Goal: Obtain resource: Download file/media

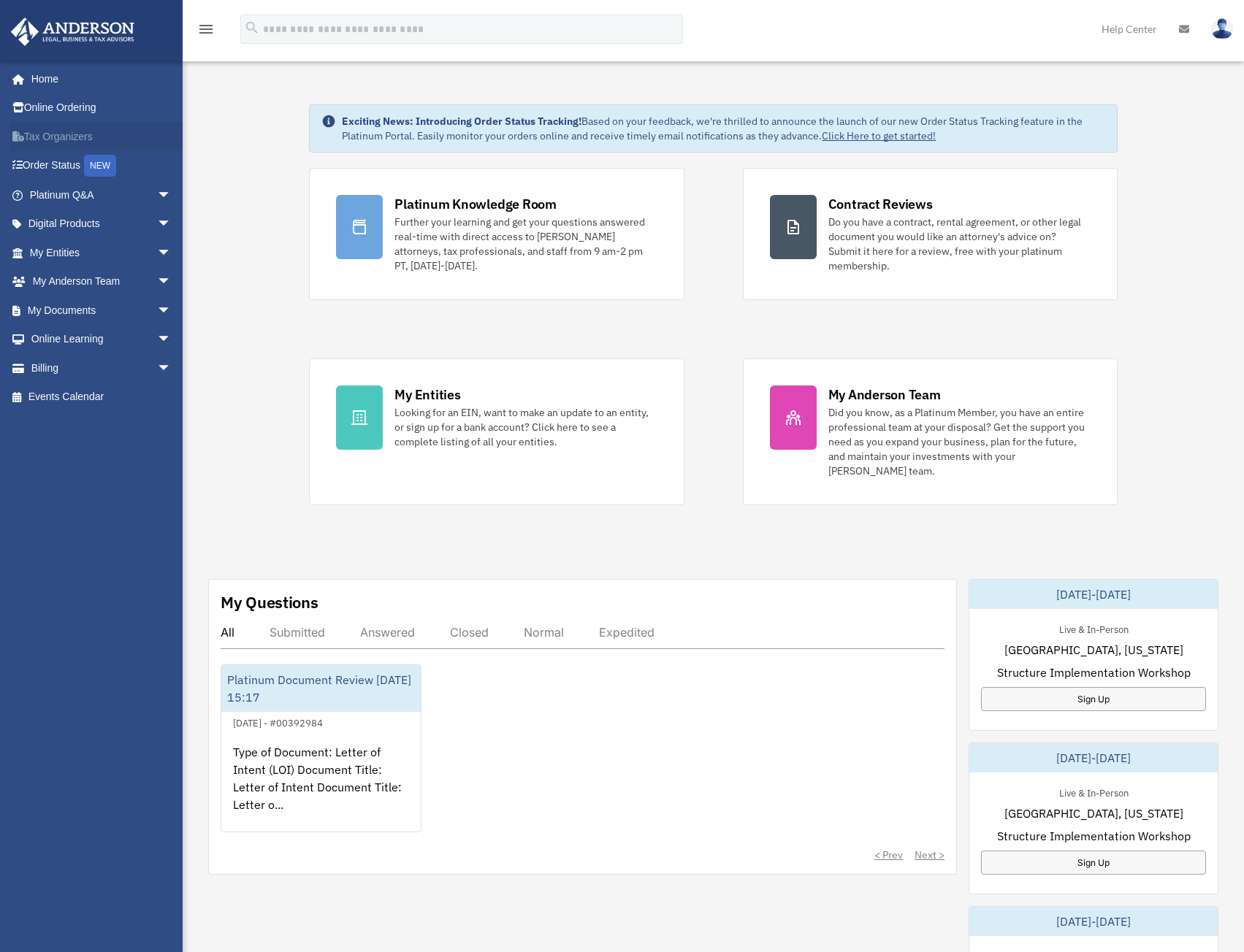
click at [65, 131] on link "Tax Organizers" at bounding box center [101, 137] width 183 height 29
click at [157, 306] on span "arrow_drop_down" at bounding box center [172, 310] width 29 height 30
click at [61, 336] on link "Box" at bounding box center [106, 339] width 173 height 29
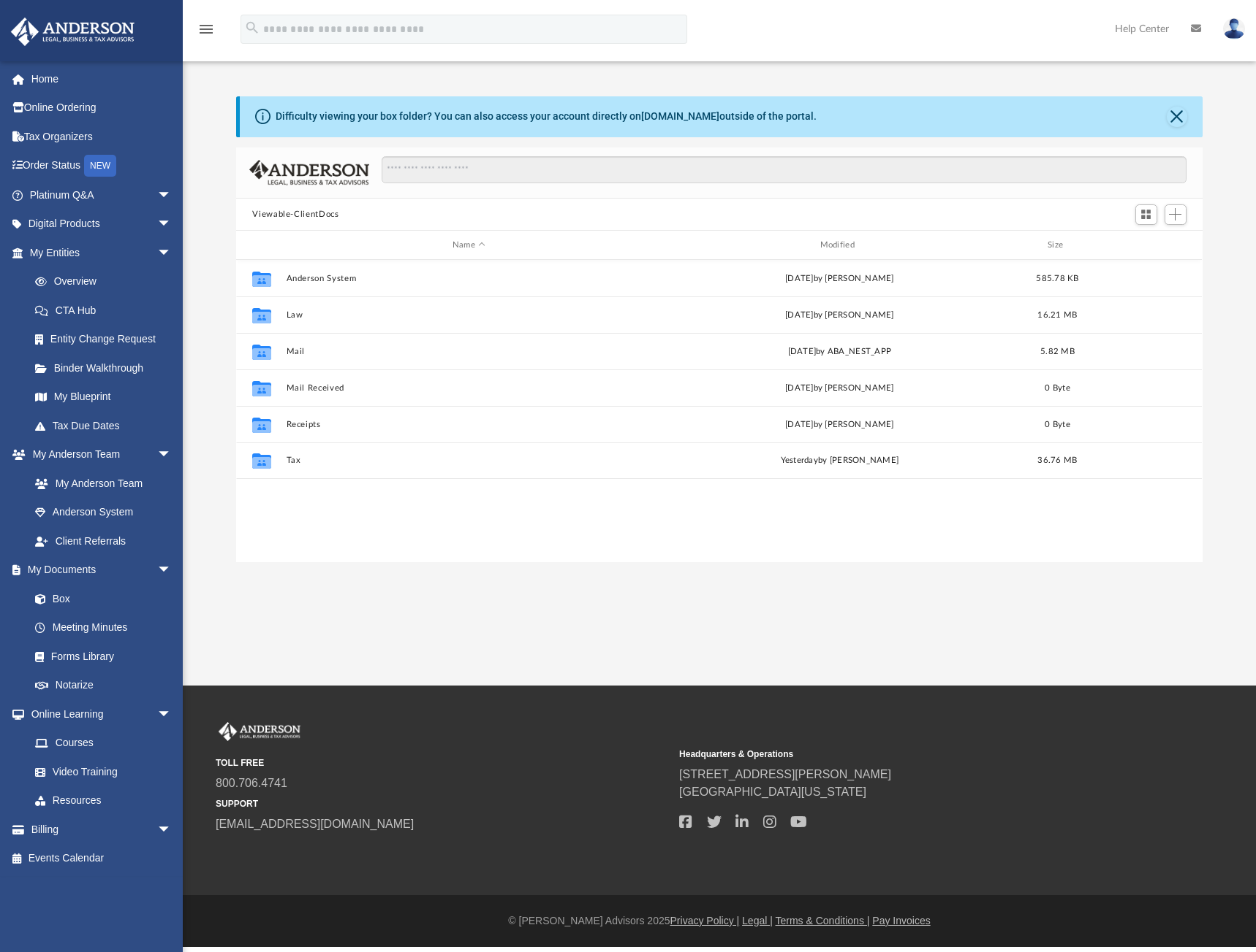
scroll to position [321, 954]
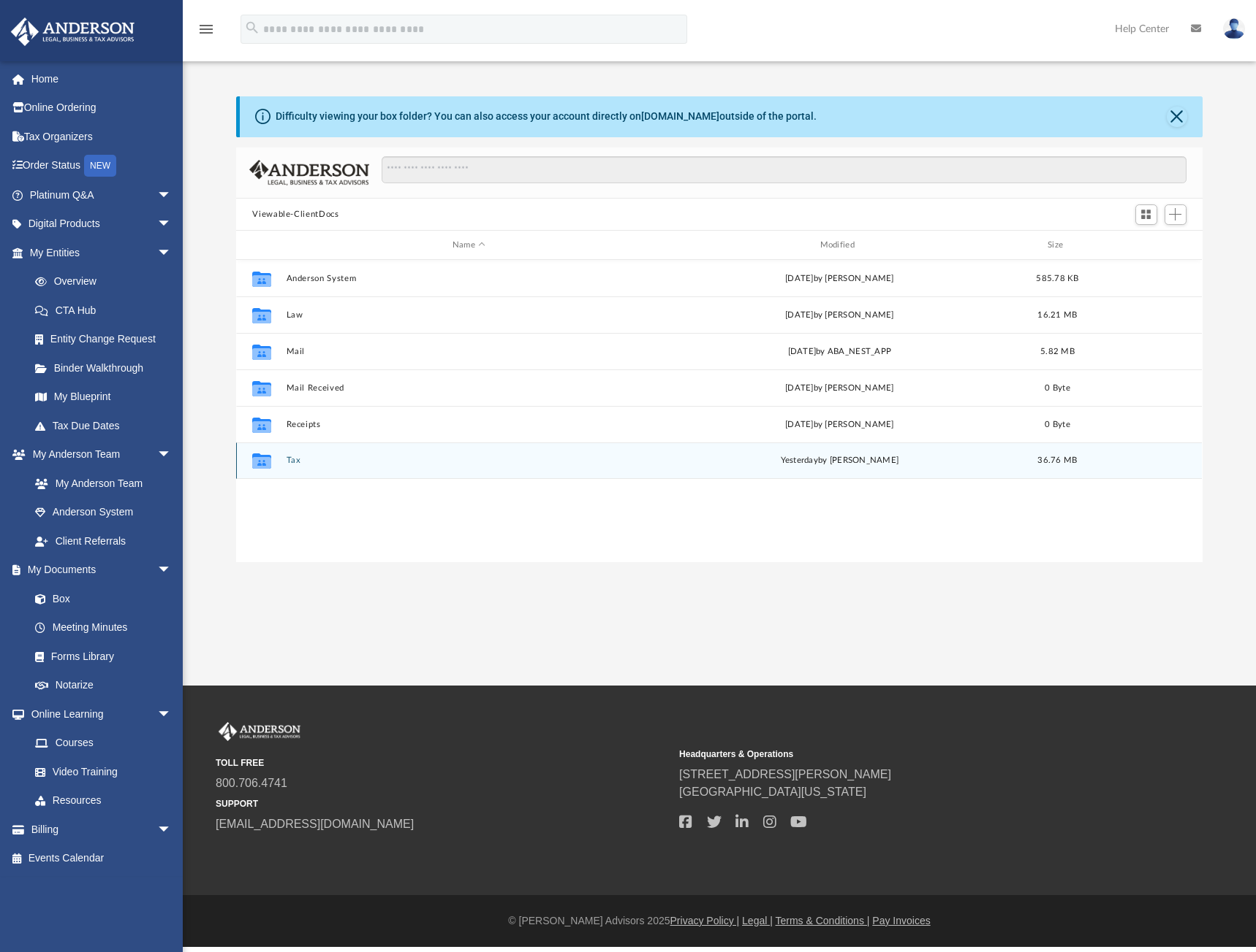
click at [297, 459] on button "Tax" at bounding box center [469, 461] width 365 height 10
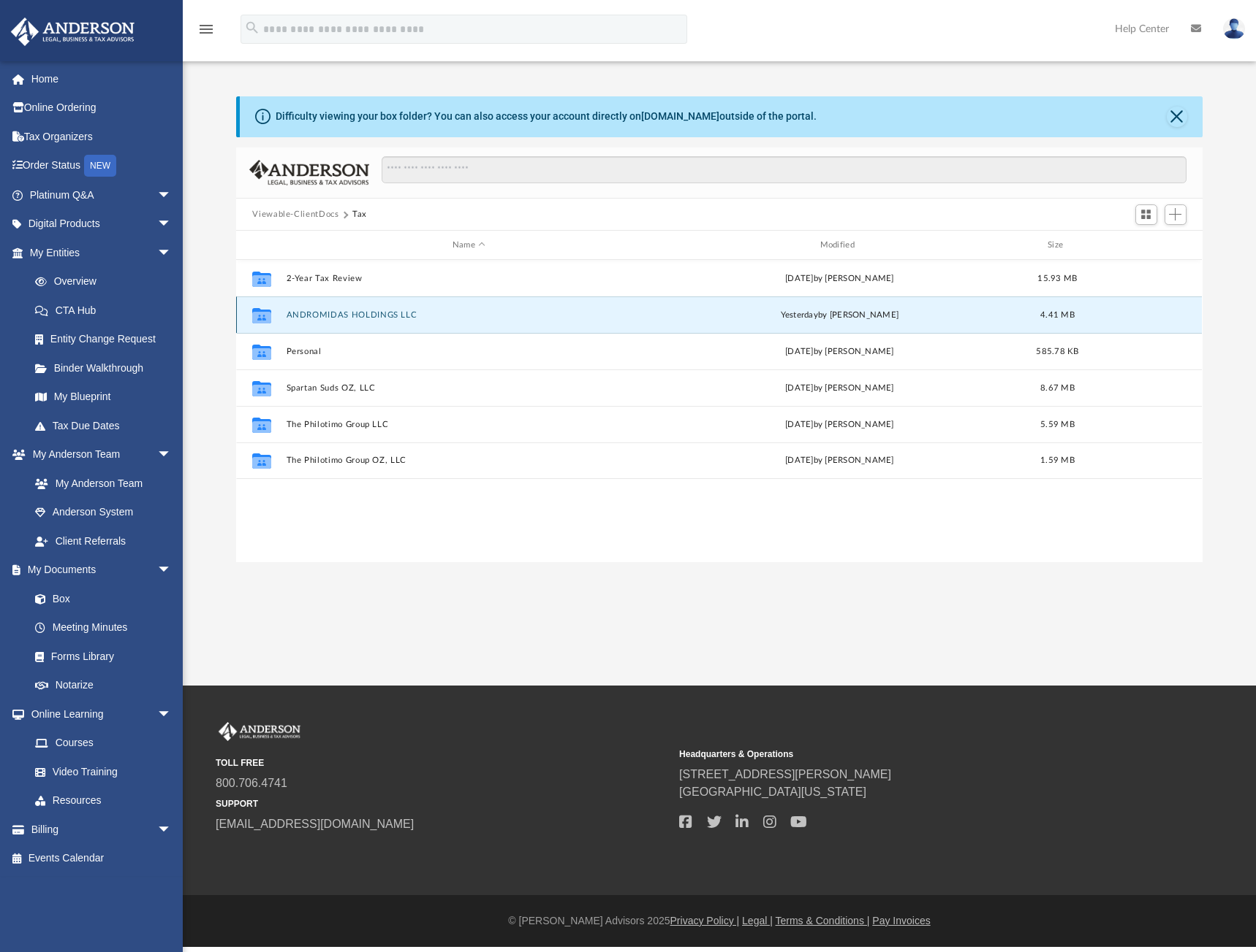
click at [321, 310] on button "ANDROMIDAS HOLDINGS LLC" at bounding box center [469, 315] width 365 height 10
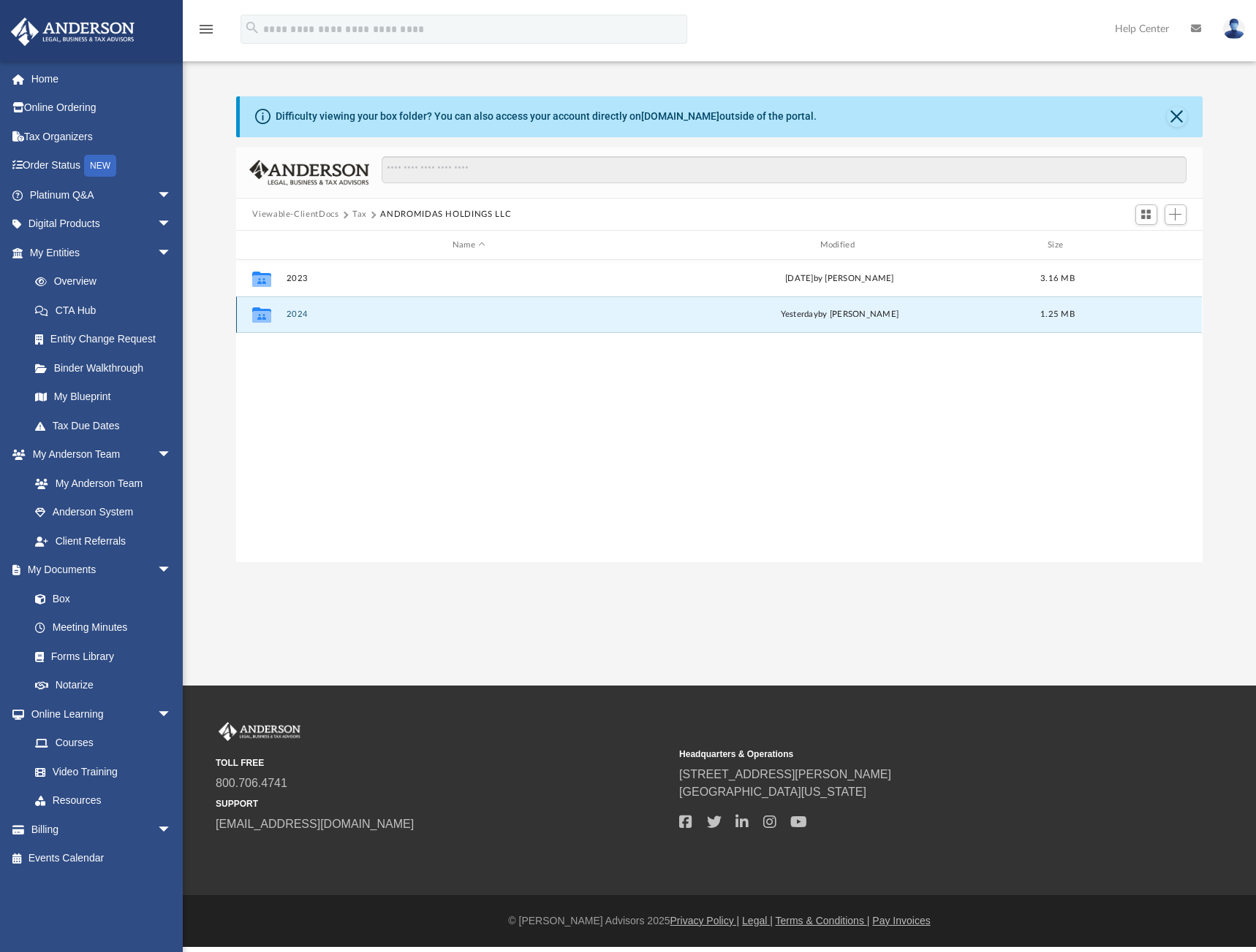
click at [321, 310] on button "2024" at bounding box center [469, 315] width 365 height 10
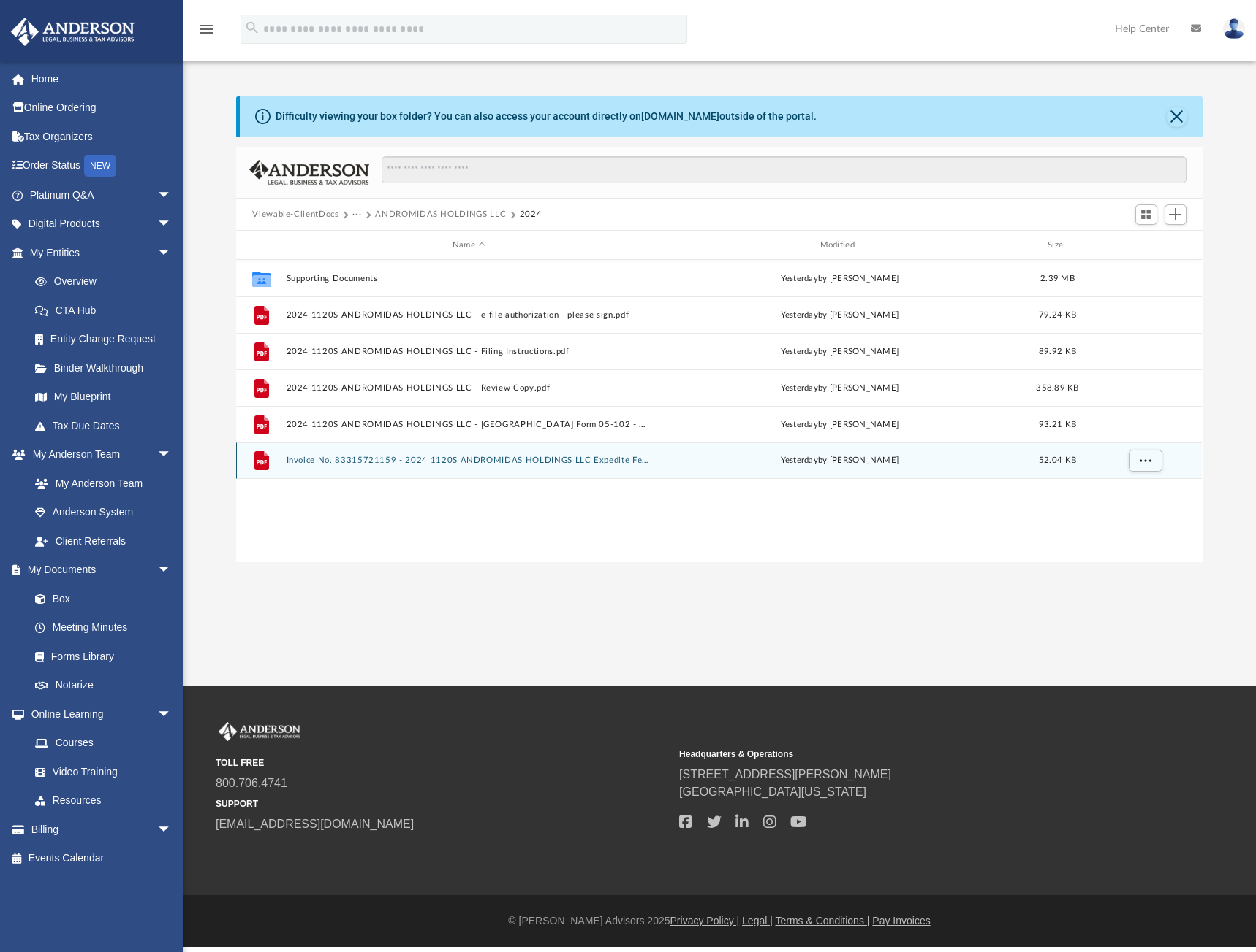
click at [435, 456] on button "Invoice No. 83315721159 - 2024 1120S ANDROMIDAS HOLDINGS LLC Expedite Fee.pdf" at bounding box center [469, 461] width 365 height 10
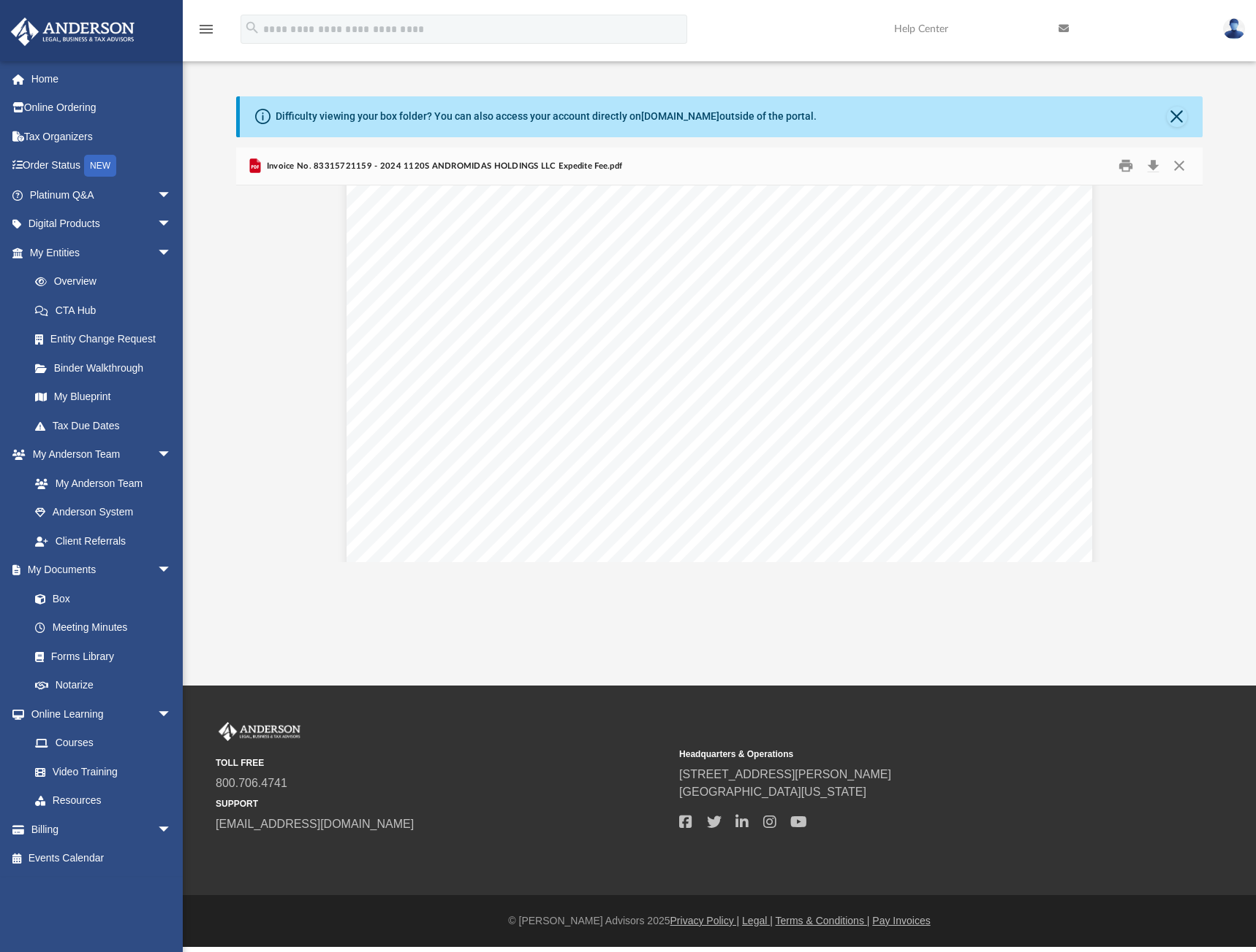
scroll to position [0, 0]
click at [1180, 164] on button "Close" at bounding box center [1178, 166] width 26 height 22
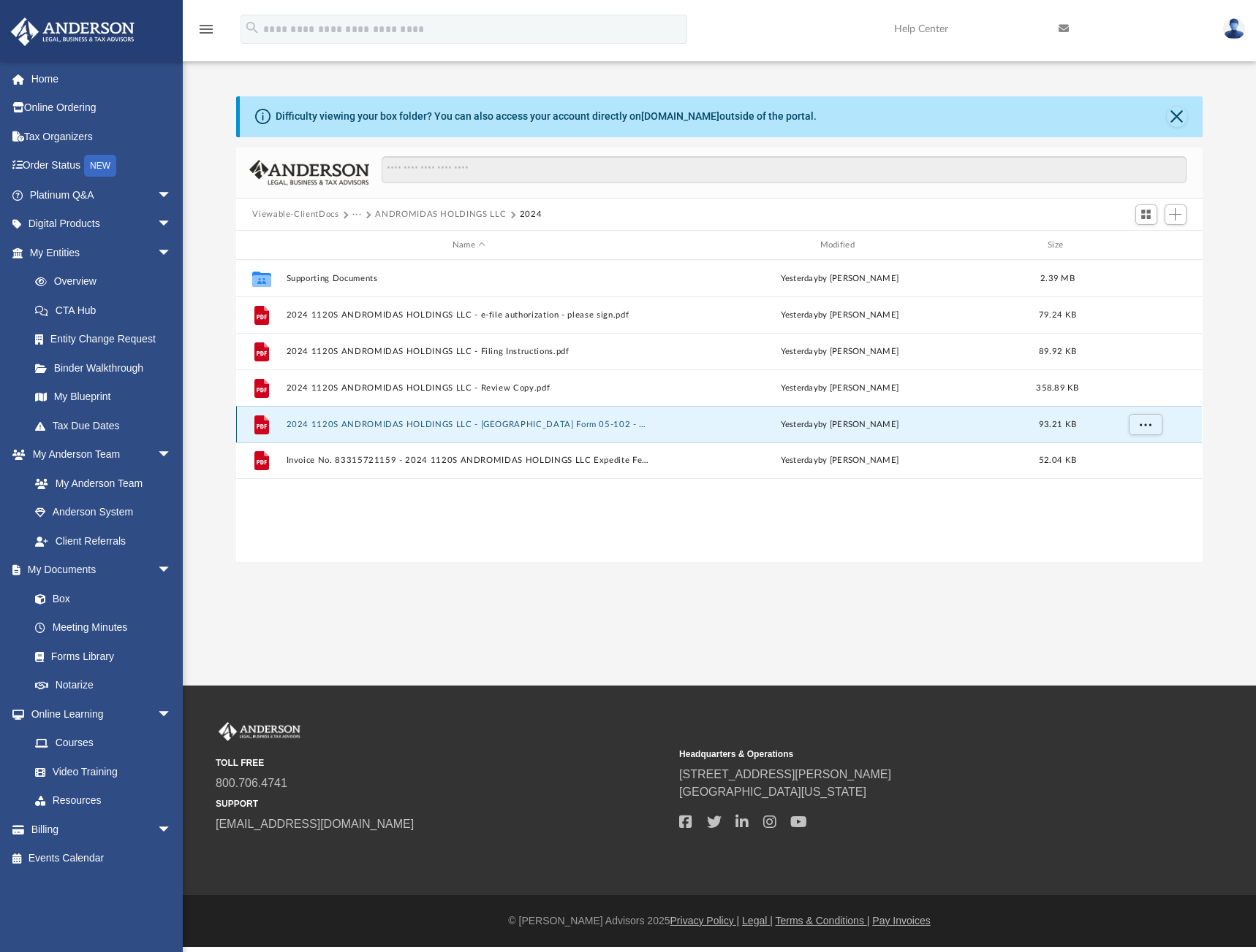
click at [422, 423] on button "2024 1120S ANDROMIDAS HOLDINGS LLC - TX Form 05-102 - Print, Sign, Mail.pdf" at bounding box center [469, 425] width 365 height 10
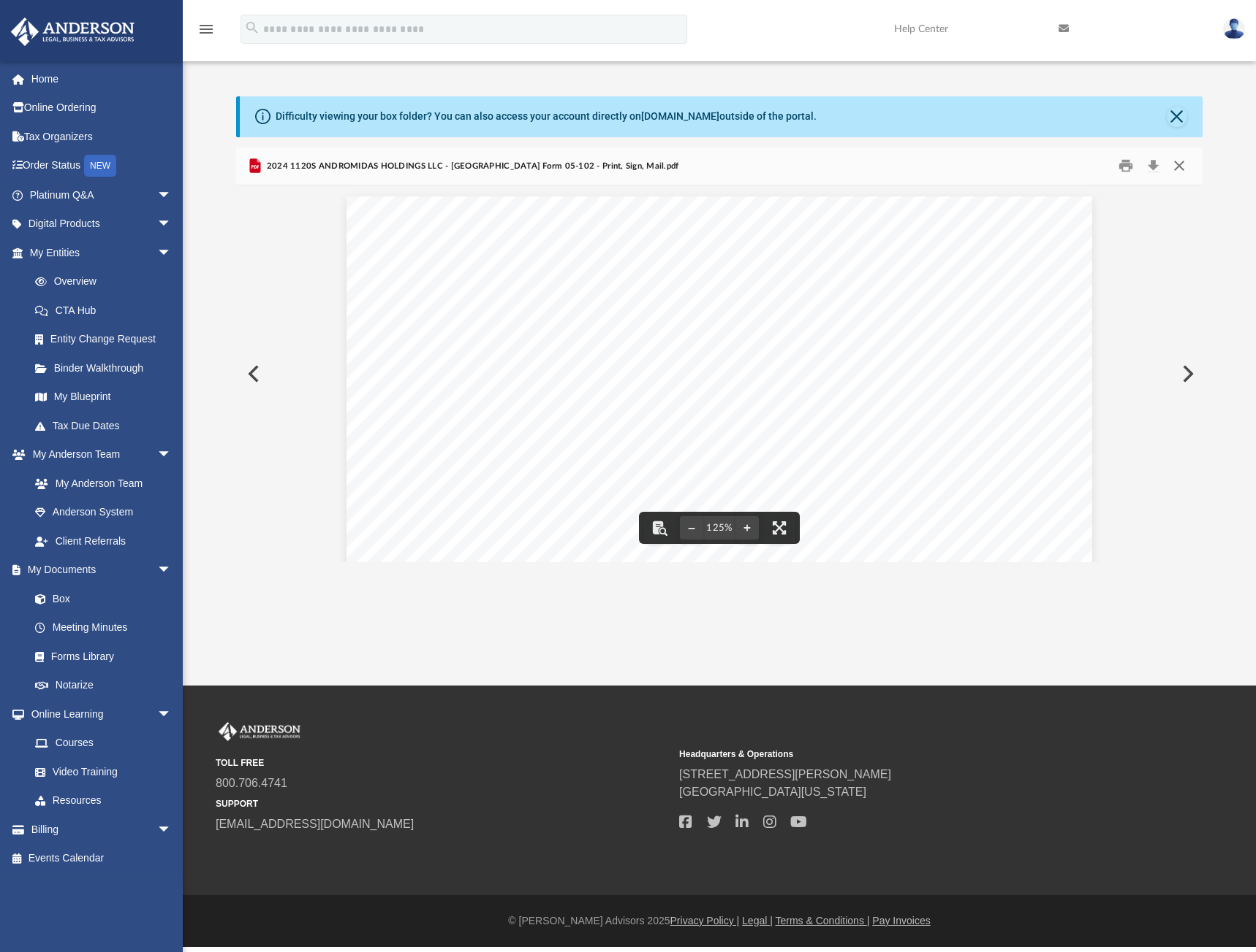
click at [1183, 167] on button "Close" at bounding box center [1178, 166] width 26 height 22
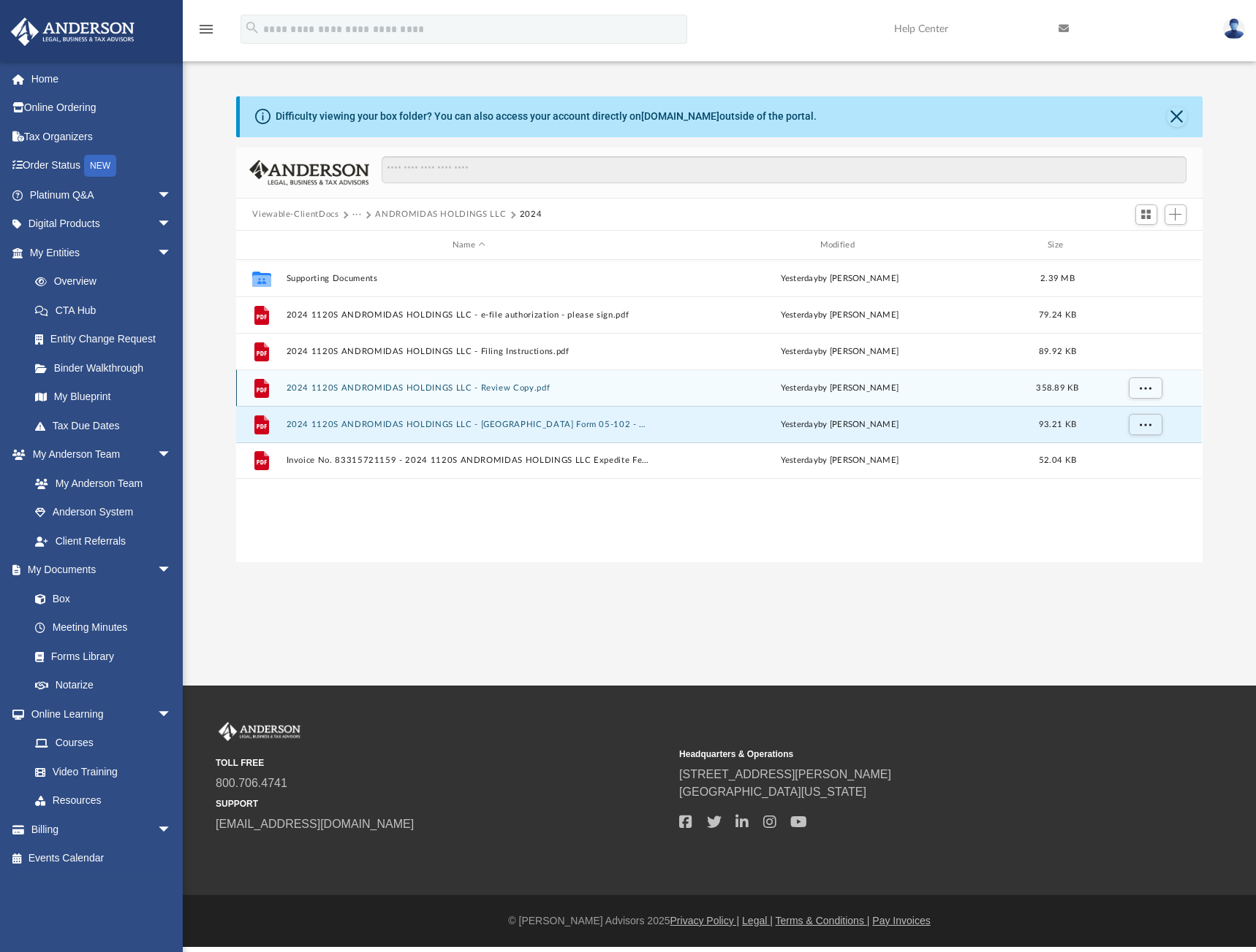
click at [461, 385] on button "2024 1120S ANDROMIDAS HOLDINGS LLC - Review Copy.pdf" at bounding box center [469, 388] width 365 height 10
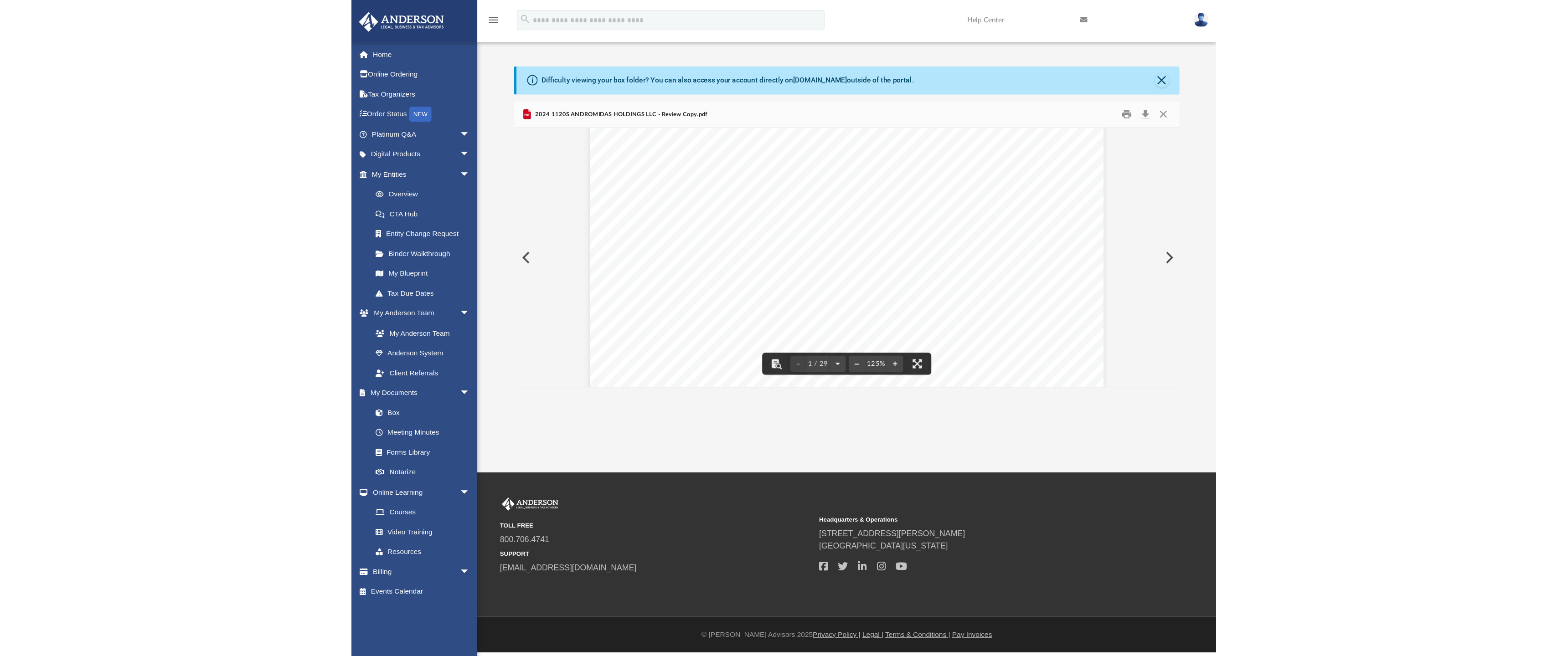
scroll to position [46, 0]
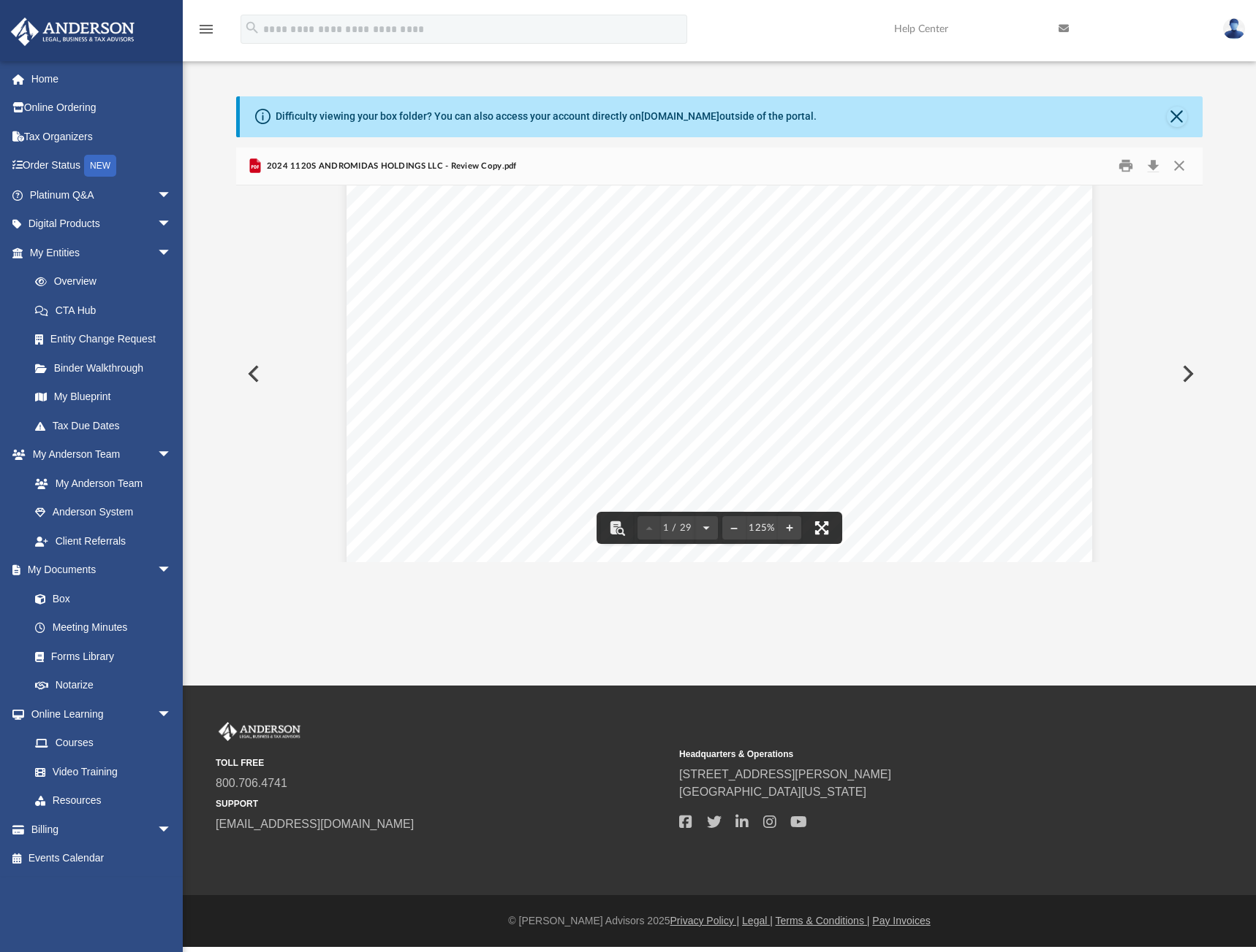
click at [820, 529] on button "File preview" at bounding box center [821, 528] width 32 height 32
click at [1182, 163] on button "Close" at bounding box center [1178, 166] width 26 height 22
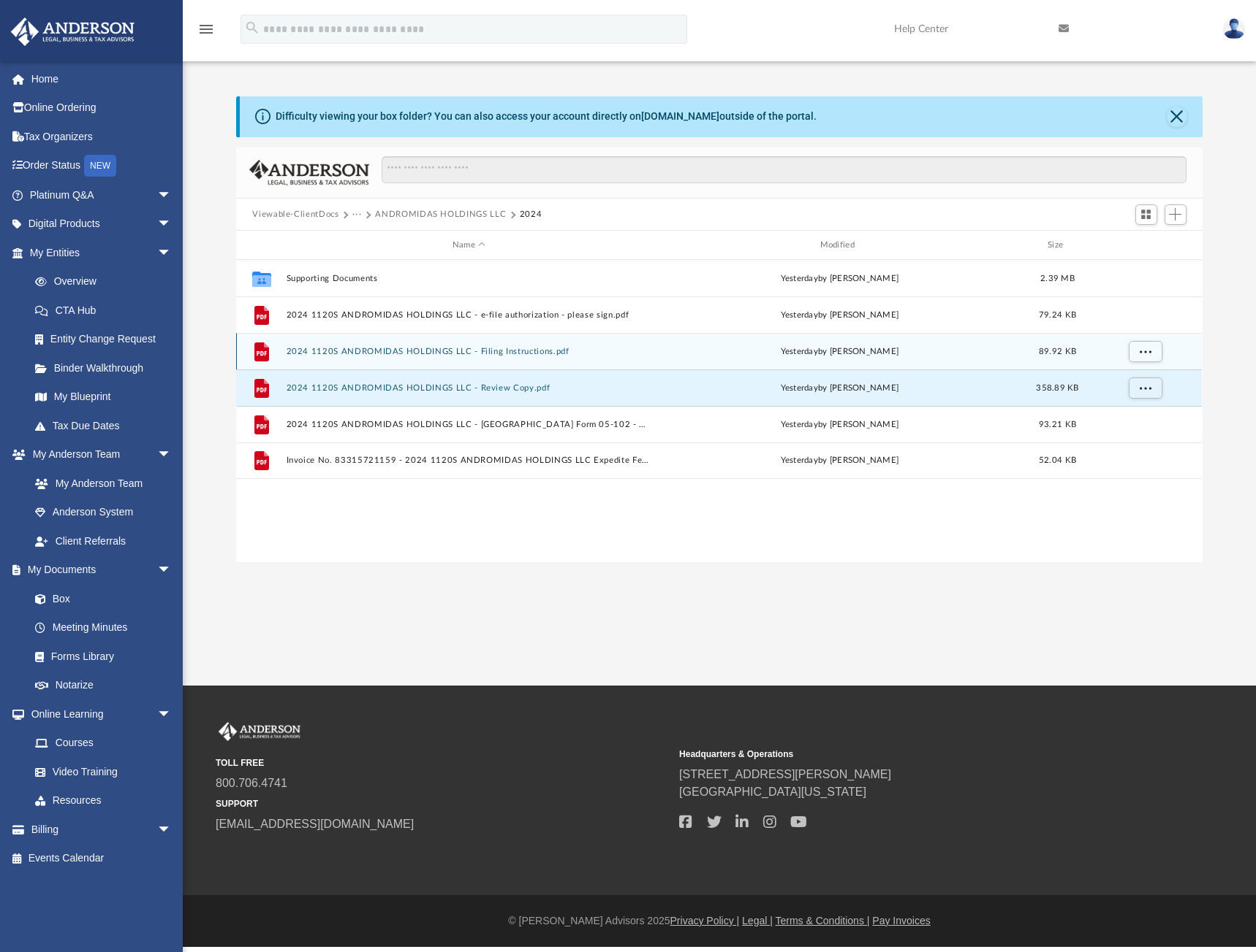
click at [426, 349] on button "2024 1120S ANDROMIDAS HOLDINGS LLC - Filing Instructions.pdf" at bounding box center [469, 352] width 365 height 10
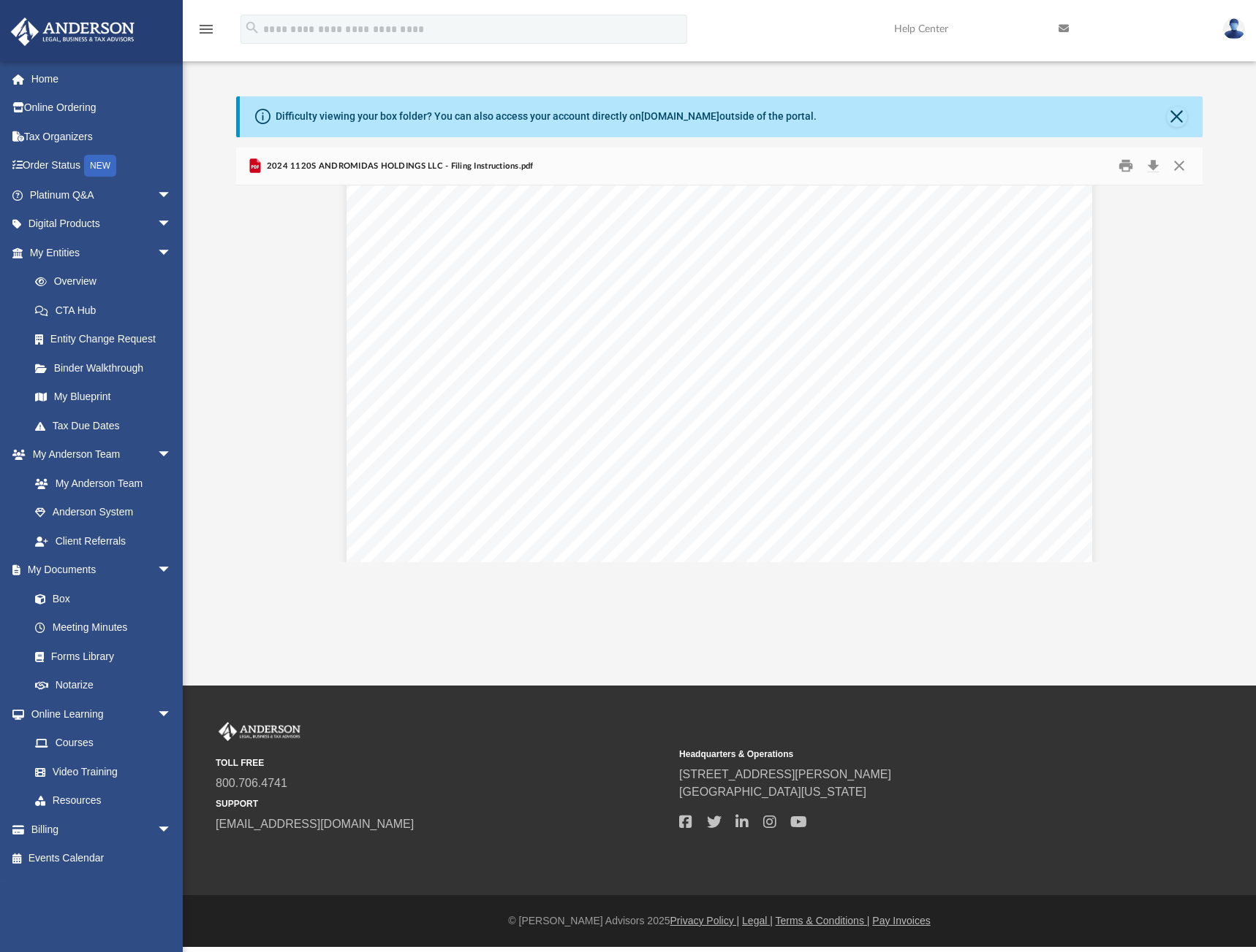
scroll to position [1924, 0]
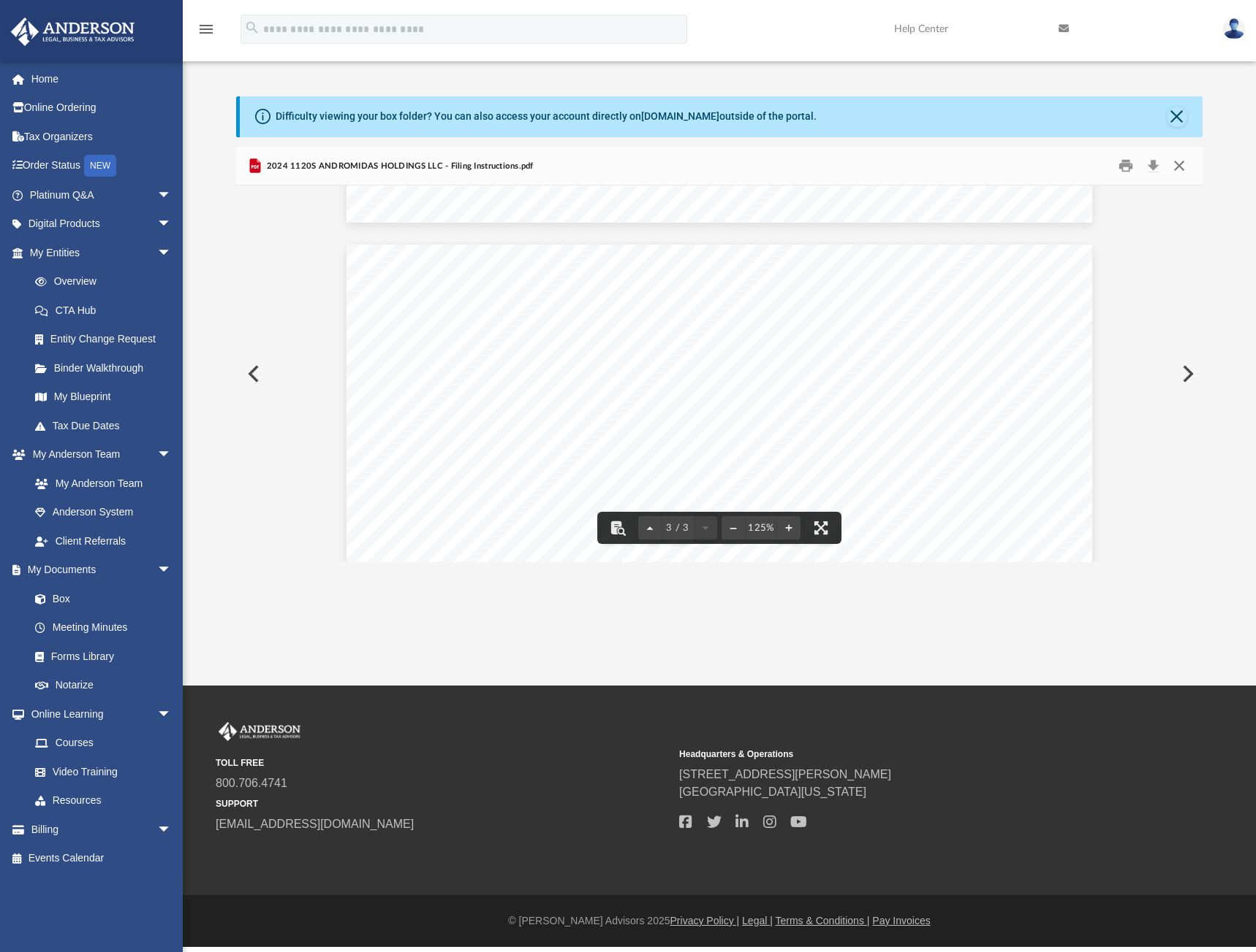
click at [1178, 164] on button "Close" at bounding box center [1178, 166] width 26 height 22
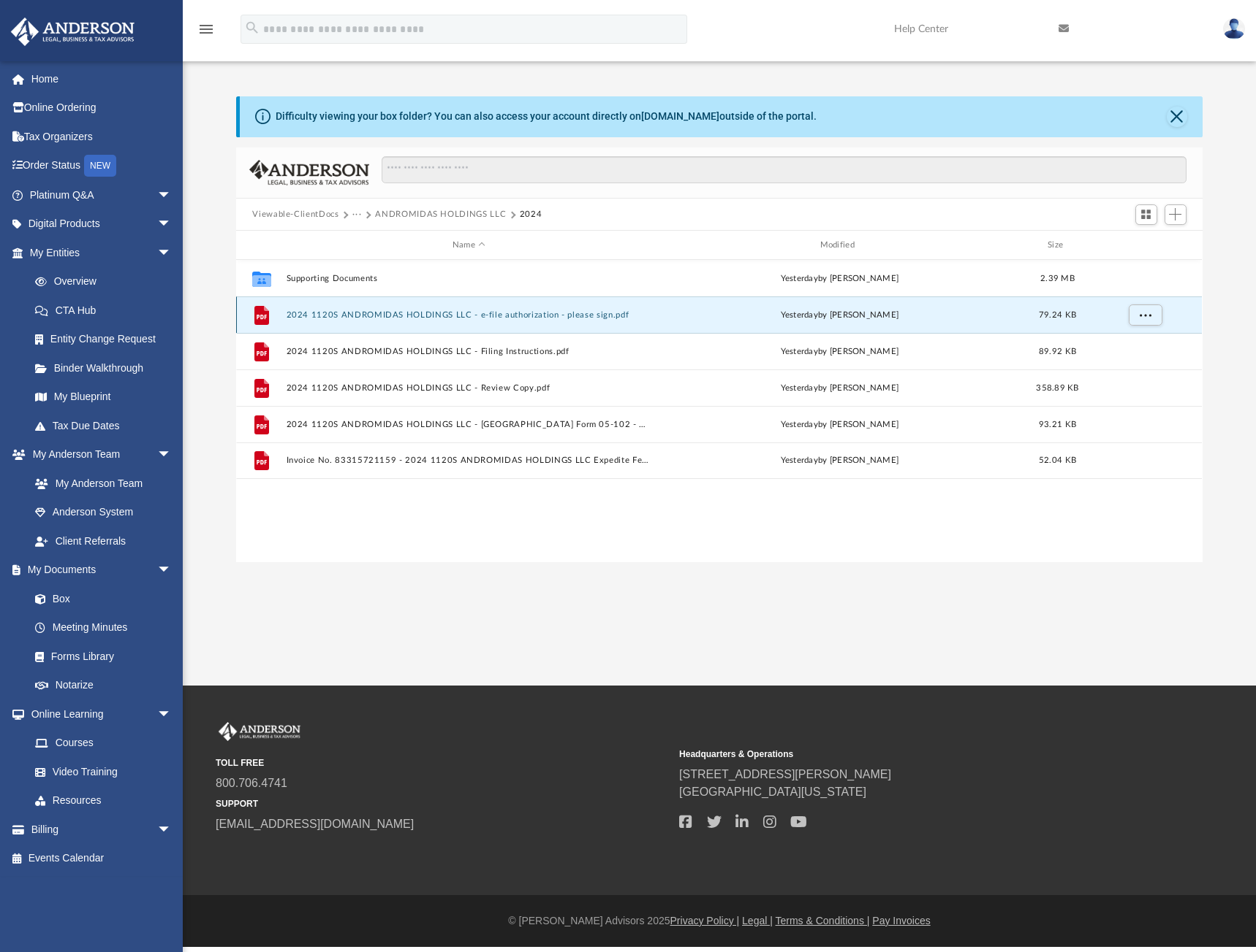
click at [463, 312] on button "2024 1120S ANDROMIDAS HOLDINGS LLC - e-file authorization - please sign.pdf" at bounding box center [469, 315] width 365 height 10
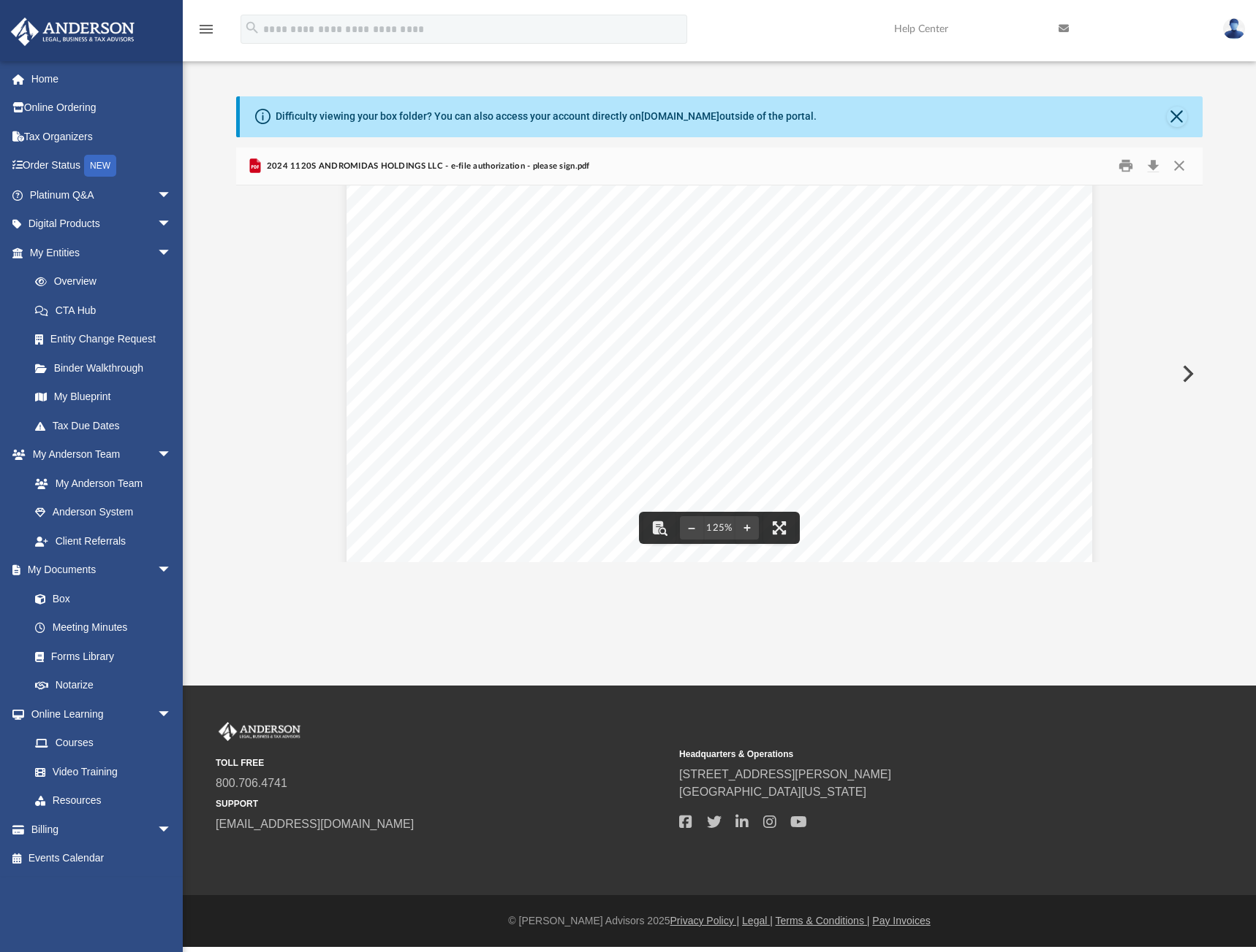
scroll to position [511, 0]
click at [1152, 165] on button "Download" at bounding box center [1153, 166] width 26 height 22
